Goal: Task Accomplishment & Management: Manage account settings

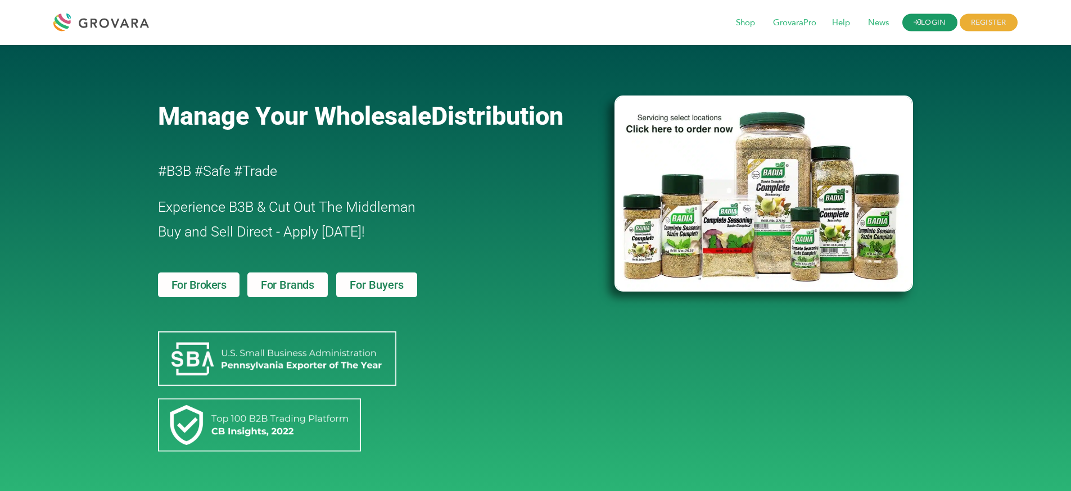
click at [943, 15] on link "LOGIN" at bounding box center [929, 22] width 55 height 17
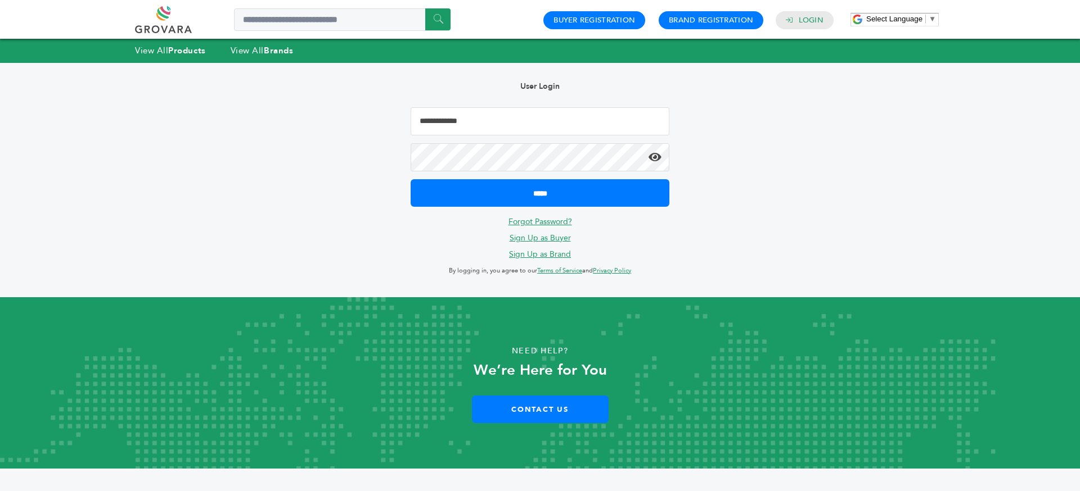
click at [546, 132] on input "Email Address" at bounding box center [539, 121] width 259 height 28
type input "**********"
click at [410, 179] on input "*****" at bounding box center [539, 193] width 259 height 28
